Goal: Task Accomplishment & Management: Manage account settings

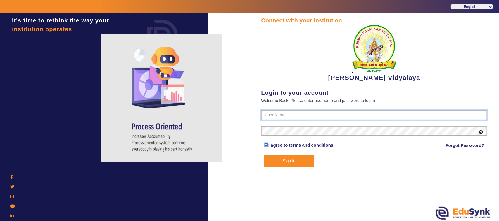
type input "1236547891"
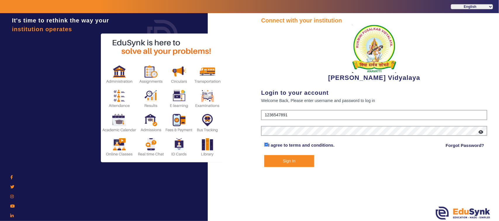
click at [287, 123] on form "1236547891 I agree to terms and conditions. Forgot Password? Sign In" at bounding box center [374, 138] width 226 height 57
click at [296, 161] on button "Sign In" at bounding box center [289, 161] width 50 height 12
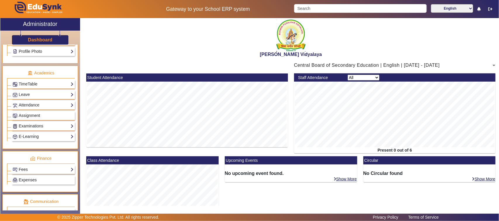
scroll to position [166, 0]
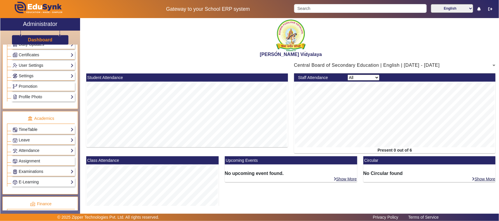
click at [36, 132] on link "TimeTable" at bounding box center [43, 129] width 61 height 7
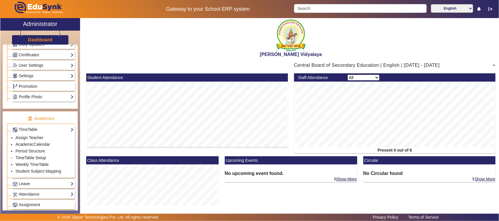
click at [34, 160] on link "TimeTable Setup" at bounding box center [30, 158] width 31 height 5
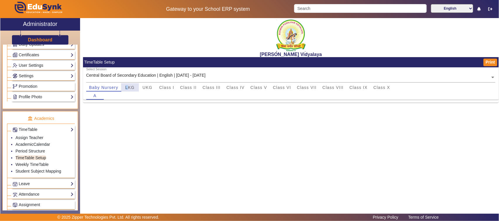
drag, startPoint x: 124, startPoint y: 86, endPoint x: 128, endPoint y: 88, distance: 4.6
click at [128, 88] on div "LKG" at bounding box center [130, 88] width 18 height 8
click at [140, 88] on div "UKG" at bounding box center [148, 88] width 18 height 8
click at [34, 154] on link "Period Structure" at bounding box center [29, 151] width 29 height 5
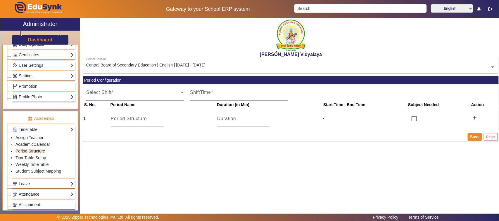
click at [35, 147] on link "AcademicCalendar" at bounding box center [32, 144] width 34 height 5
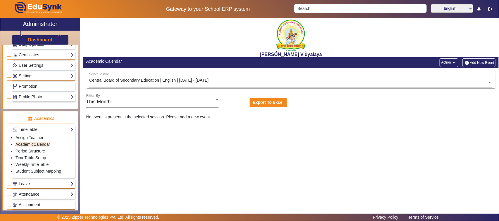
click at [159, 120] on div "No event is present in the selected session. Please add a new event." at bounding box center [290, 117] width 415 height 6
click at [35, 140] on link "Assign Teacher" at bounding box center [29, 138] width 28 height 5
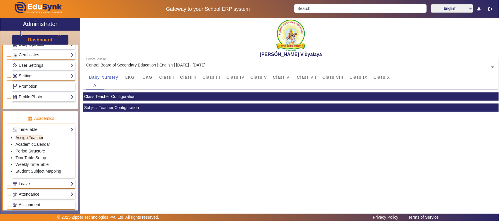
click at [32, 133] on link "TimeTable" at bounding box center [43, 129] width 61 height 7
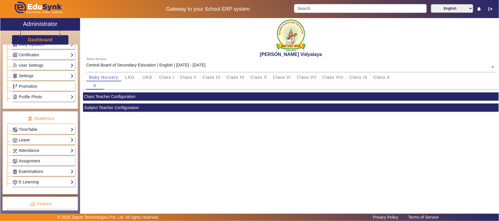
click at [30, 142] on link "Leave" at bounding box center [43, 140] width 61 height 7
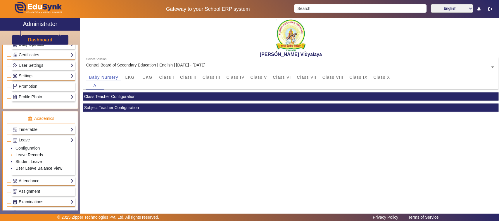
click at [35, 157] on link "Leave Records" at bounding box center [28, 155] width 27 height 5
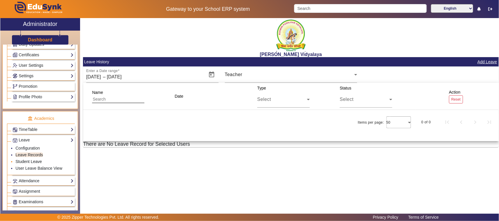
click at [29, 164] on link "Student Leave" at bounding box center [28, 161] width 26 height 5
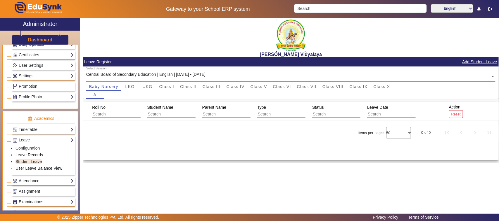
click at [54, 171] on link "User Leave Balance View" at bounding box center [38, 168] width 47 height 5
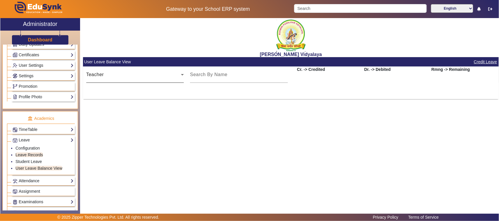
click at [182, 75] on icon at bounding box center [182, 74] width 3 height 1
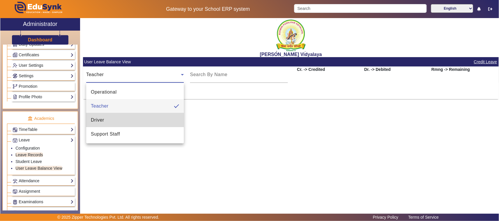
click at [95, 120] on span "Driver" at bounding box center [97, 120] width 13 height 7
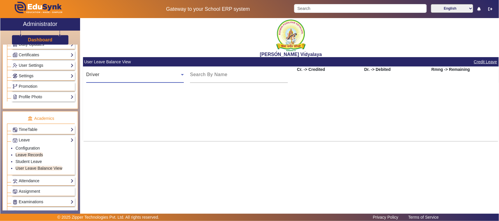
click at [183, 74] on icon at bounding box center [182, 74] width 3 height 1
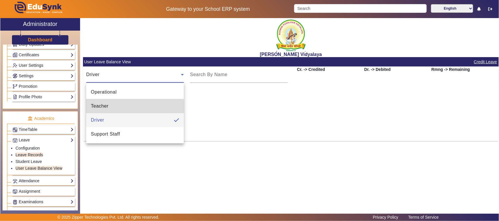
click at [146, 106] on mat-option "Teacher" at bounding box center [135, 106] width 98 height 14
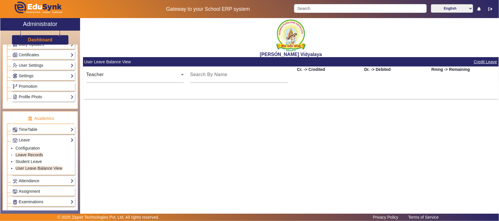
click at [46, 159] on li "Leave Records" at bounding box center [44, 155] width 58 height 7
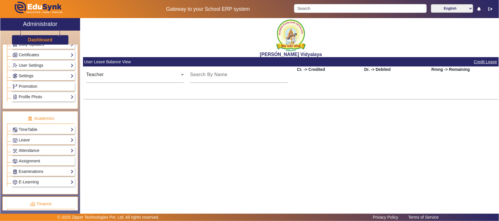
click at [292, 150] on div "[PERSON_NAME] Vidyalaya User Leave Balance View Credit Leave Teacher Cr. -> Cre…" at bounding box center [289, 113] width 418 height 191
click at [40, 98] on link "Profile Photo" at bounding box center [43, 97] width 61 height 7
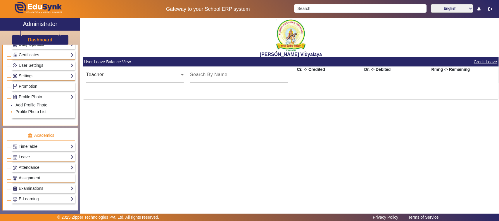
click at [38, 114] on link "Profile Photo List" at bounding box center [30, 112] width 31 height 5
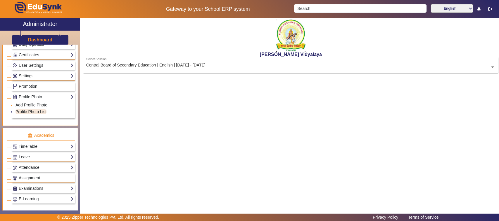
click at [32, 107] on link "Add Profile Photo" at bounding box center [31, 105] width 32 height 5
